Goal: Information Seeking & Learning: Learn about a topic

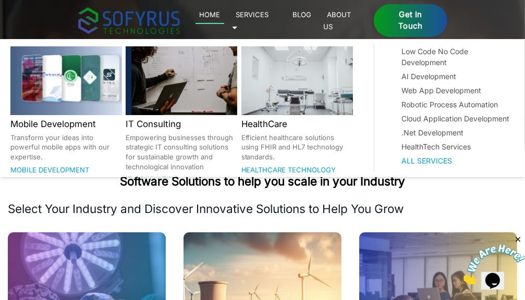
click at [269, 17] on link "Services 🞃" at bounding box center [250, 20] width 37 height 24
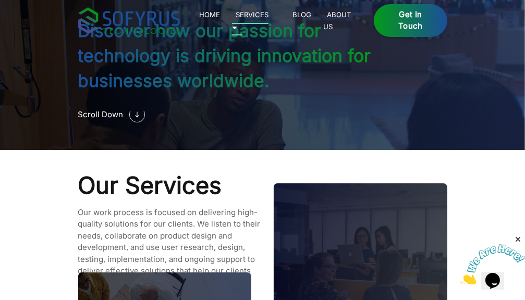
scroll to position [857, 0]
